Goal: Use online tool/utility: Utilize a website feature to perform a specific function

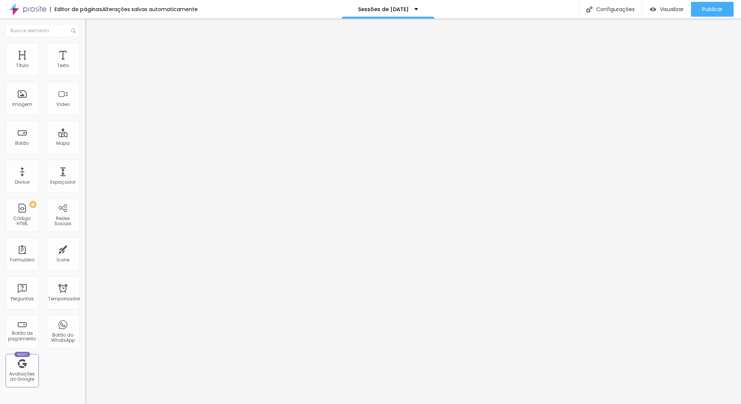
click at [89, 107] on icon "button" at bounding box center [90, 105] width 3 height 3
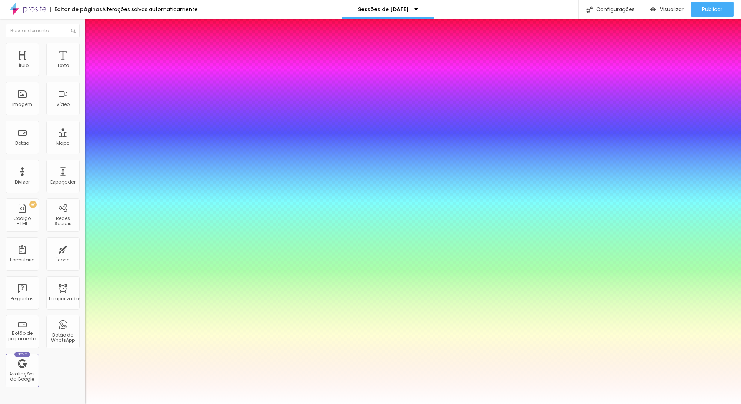
type input "1"
type input "0.5"
select select "AbrilFatface-Regular"
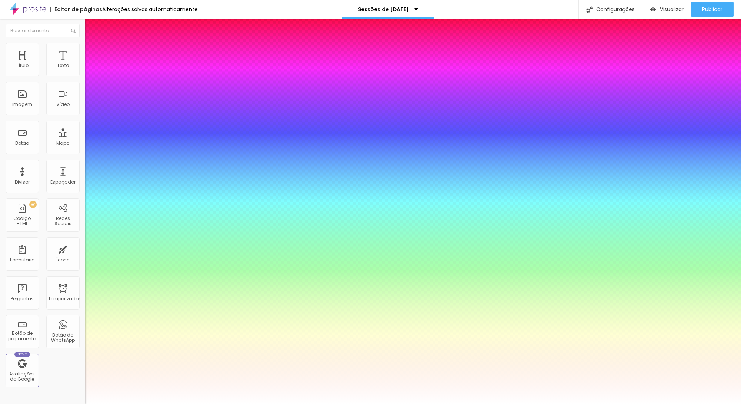
type input "1"
type input "0.5"
type input "1"
type input "0.5"
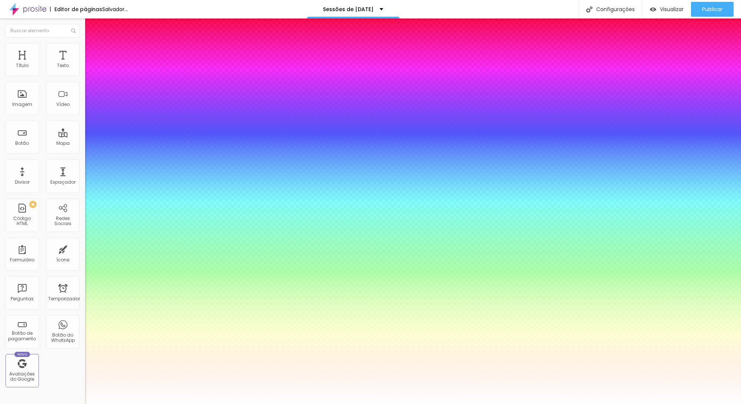
type input "1"
type input "0.5"
select select "AlegreyaBlack"
type input "1"
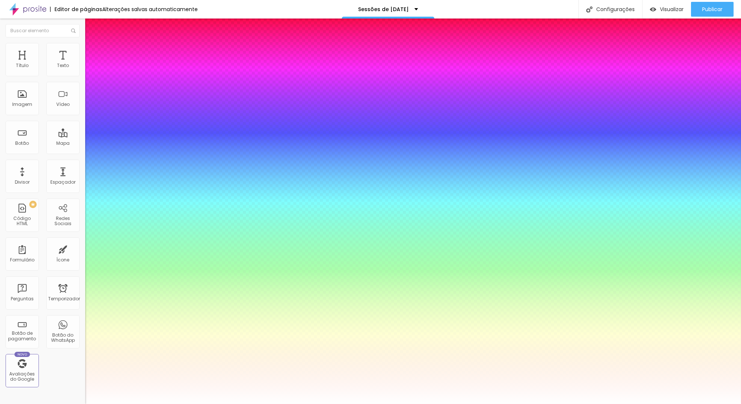
type input "0.5"
type input "1"
type input "0.5"
type input "1"
type input "0.5"
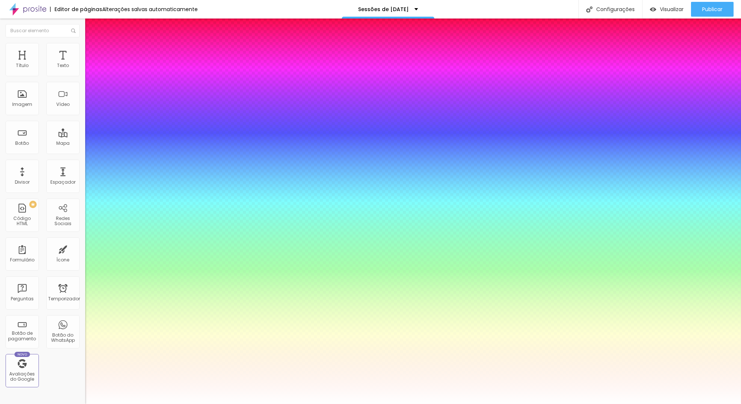
select select "Alice"
type input "1"
type input "0.5"
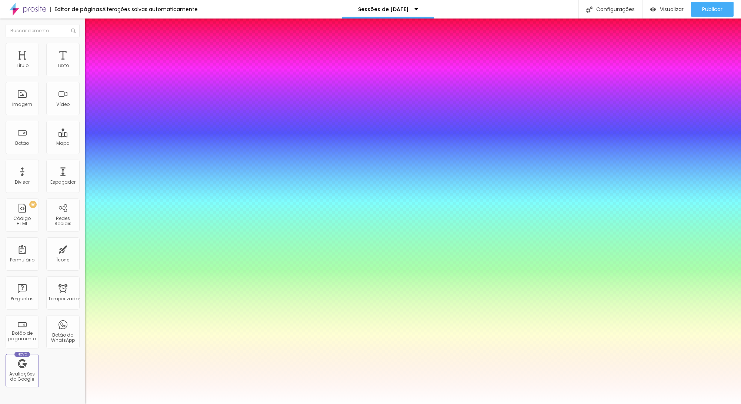
type input "1"
type input "0.5"
type input "1"
type input "0.5"
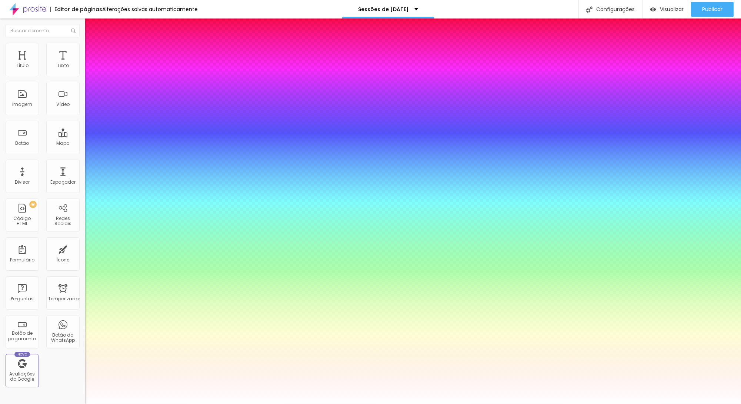
select select "Arapey"
type input "1"
type input "0.5"
type input "1"
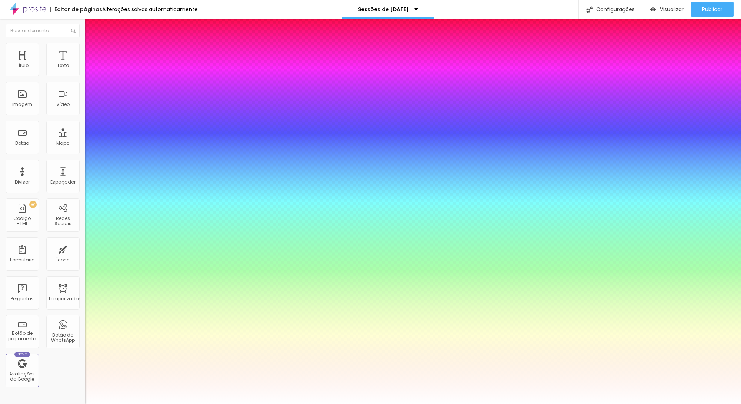
type input "0.5"
type input "1"
type input "0.5"
select select "BioRhyme"
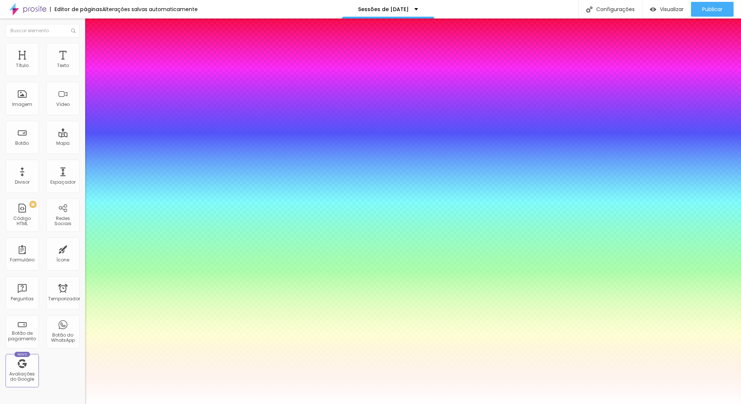
type input "1"
type input "0.5"
type input "1"
type input "0.5"
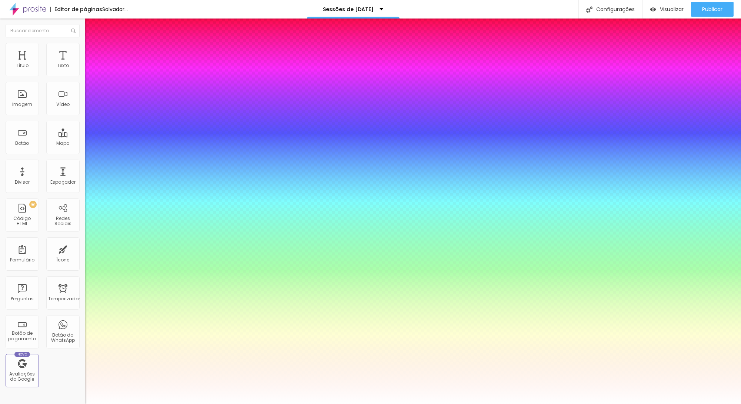
type input "1"
type input "0.5"
select select "Cousine-Bold"
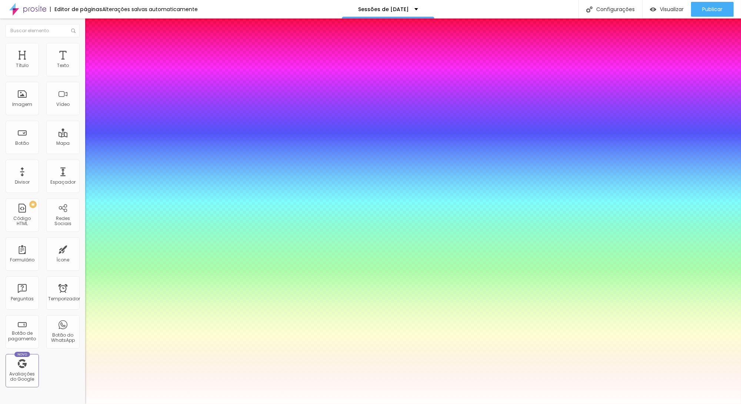
type input "1"
type input "0.5"
type input "1"
type input "0.5"
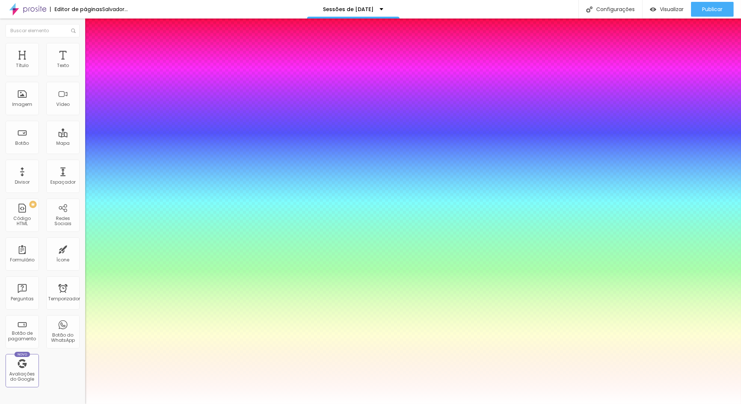
type input "1"
type input "0.5"
select select "CormorantLight"
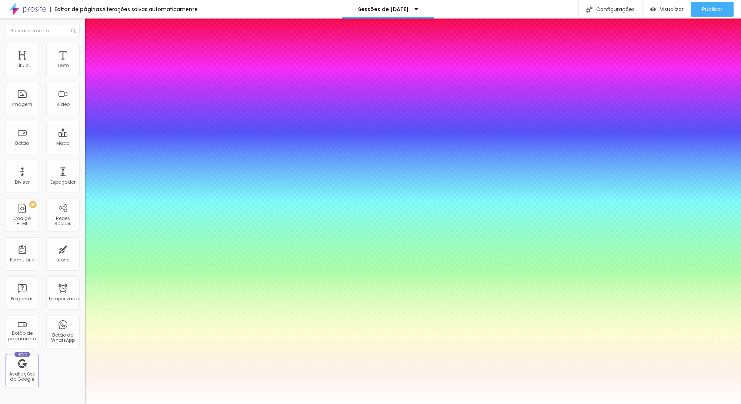
type input "1"
type input "0.5"
type input "1"
type input "0.5"
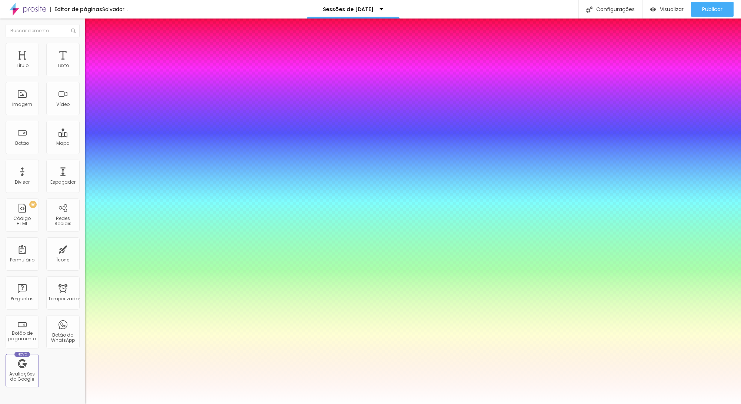
type input "1"
type input "0.5"
select select "[PERSON_NAME]"
type input "1"
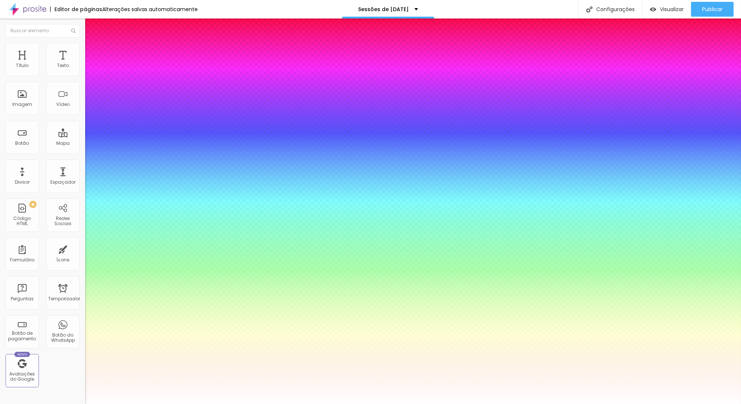
type input "0.5"
type input "1"
type input "0.5"
type input "1"
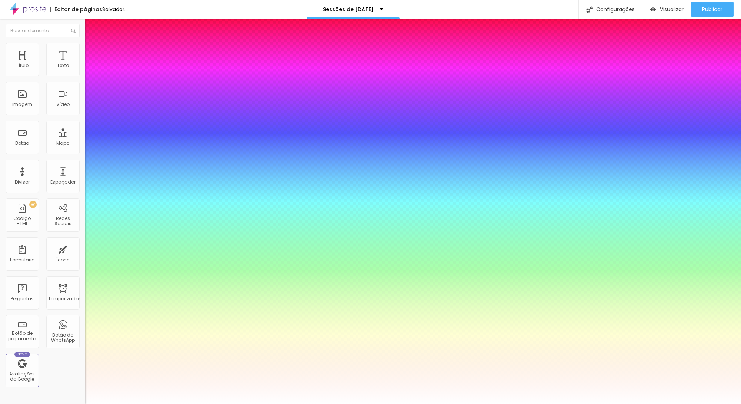
type input "0.5"
select select "Alegreya"
type input "1"
type input "0.5"
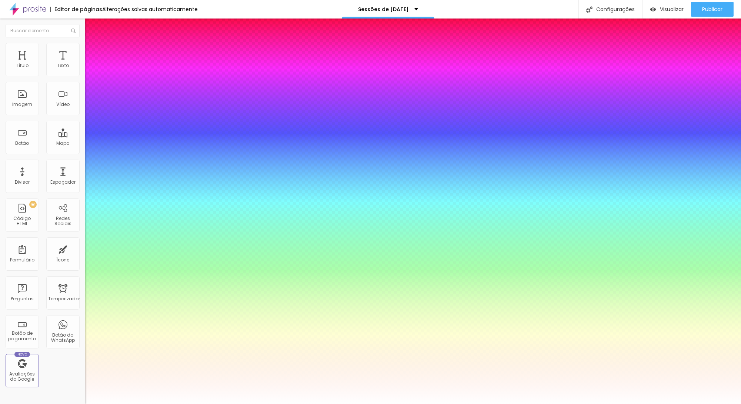
type input "1"
type input "0.5"
type input "1"
type input "0.5"
click at [656, 404] on div at bounding box center [370, 404] width 741 height 0
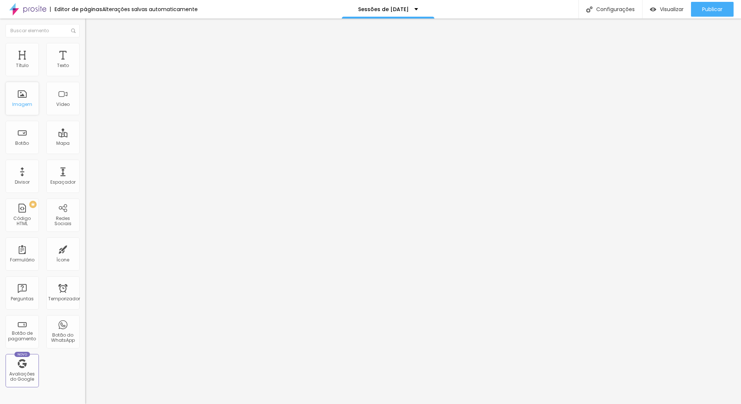
click at [17, 104] on font "Imagem" at bounding box center [22, 104] width 20 height 6
click at [85, 23] on button "Editar nulo" at bounding box center [127, 27] width 85 height 17
click at [18, 101] on font "Imagem" at bounding box center [22, 104] width 20 height 6
click at [59, 60] on div "Texto" at bounding box center [62, 59] width 33 height 33
